Goal: Information Seeking & Learning: Learn about a topic

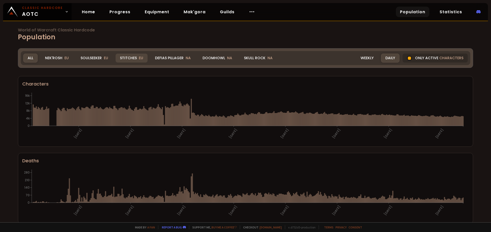
click at [140, 55] on div "Stitches EU" at bounding box center [132, 58] width 32 height 9
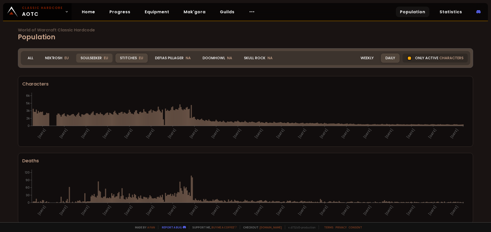
click at [93, 56] on div "Soulseeker EU" at bounding box center [94, 58] width 36 height 9
click at [69, 58] on div "Nek'Rosh EU" at bounding box center [57, 58] width 32 height 9
